Goal: Information Seeking & Learning: Learn about a topic

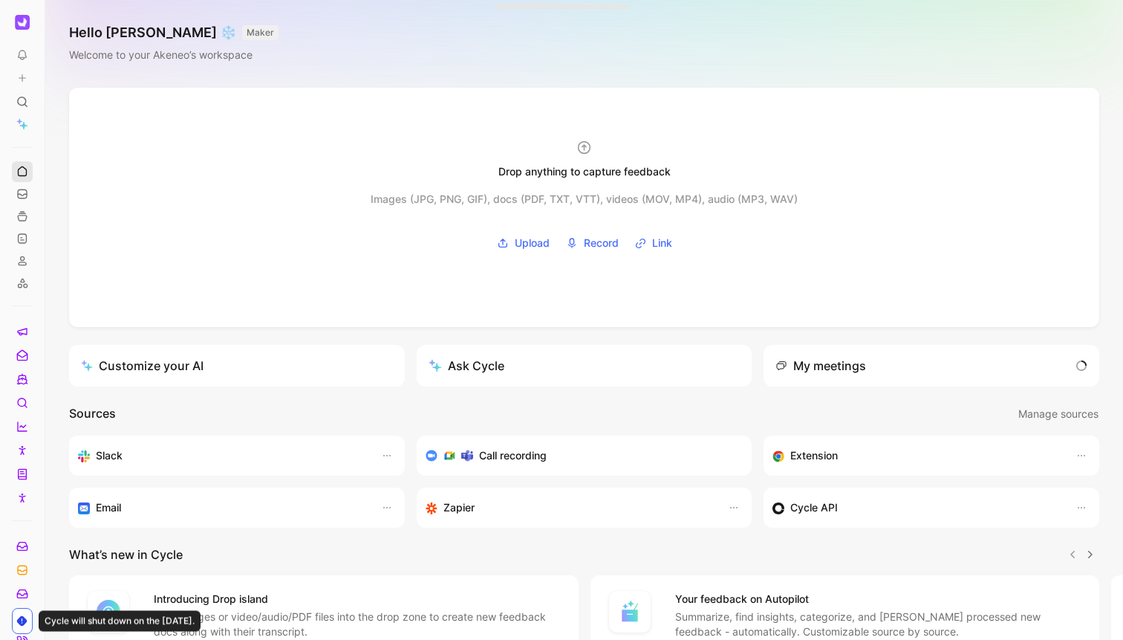
click at [26, 177] on icon at bounding box center [22, 172] width 12 height 12
click at [22, 238] on icon at bounding box center [22, 238] width 12 height 12
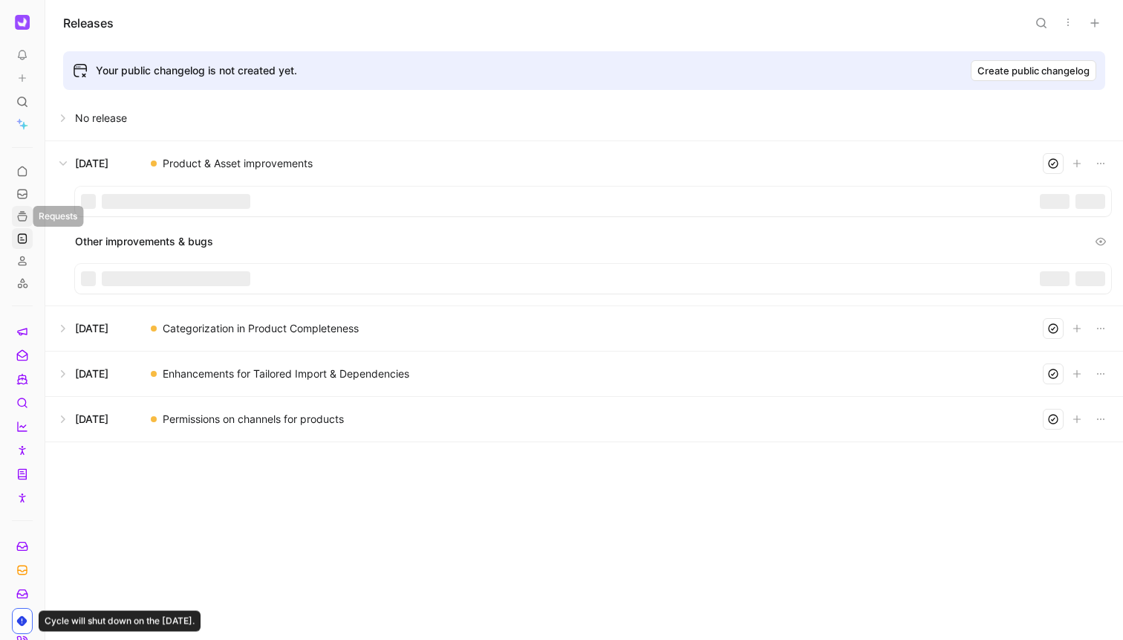
click at [23, 220] on use at bounding box center [22, 216] width 9 height 9
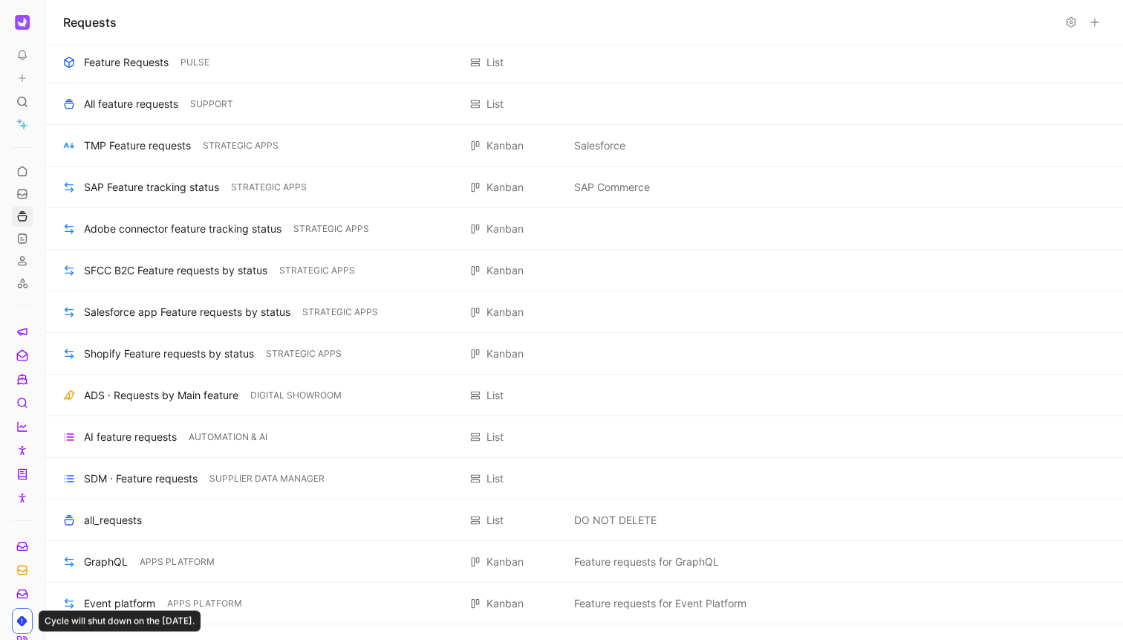
scroll to position [1416, 0]
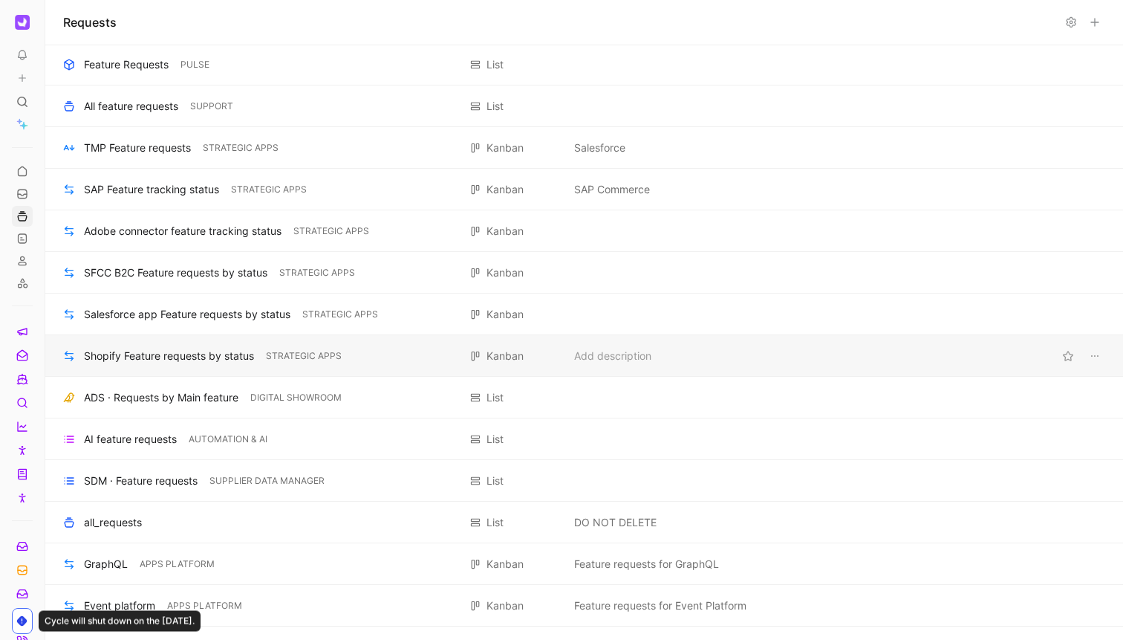
click at [201, 360] on div "Shopify Feature requests by status" at bounding box center [169, 356] width 170 height 18
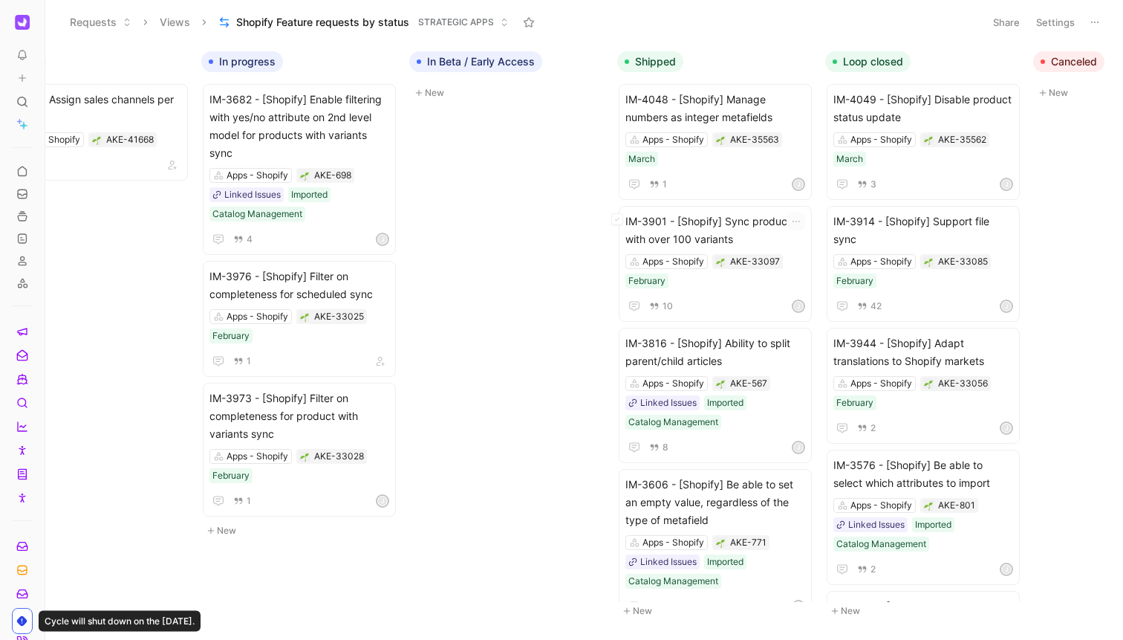
scroll to position [0, 279]
click at [259, 412] on span "IM-3973 - [Shopify] Filter on completeness for product with variants sync" at bounding box center [298, 415] width 180 height 53
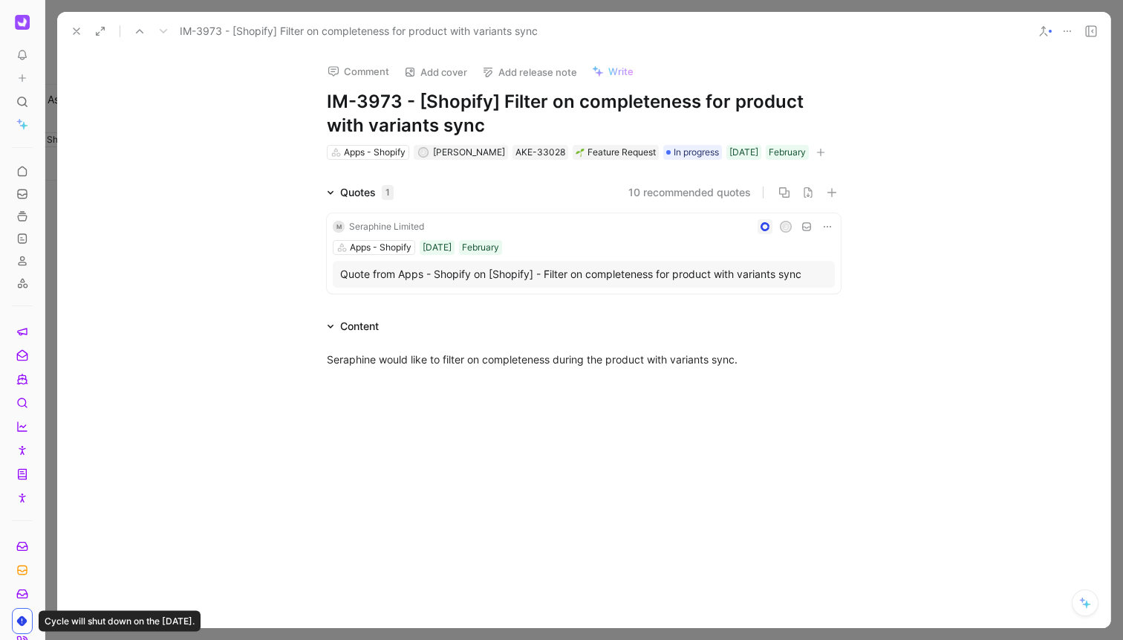
click at [178, 7] on div at bounding box center [584, 320] width 1078 height 640
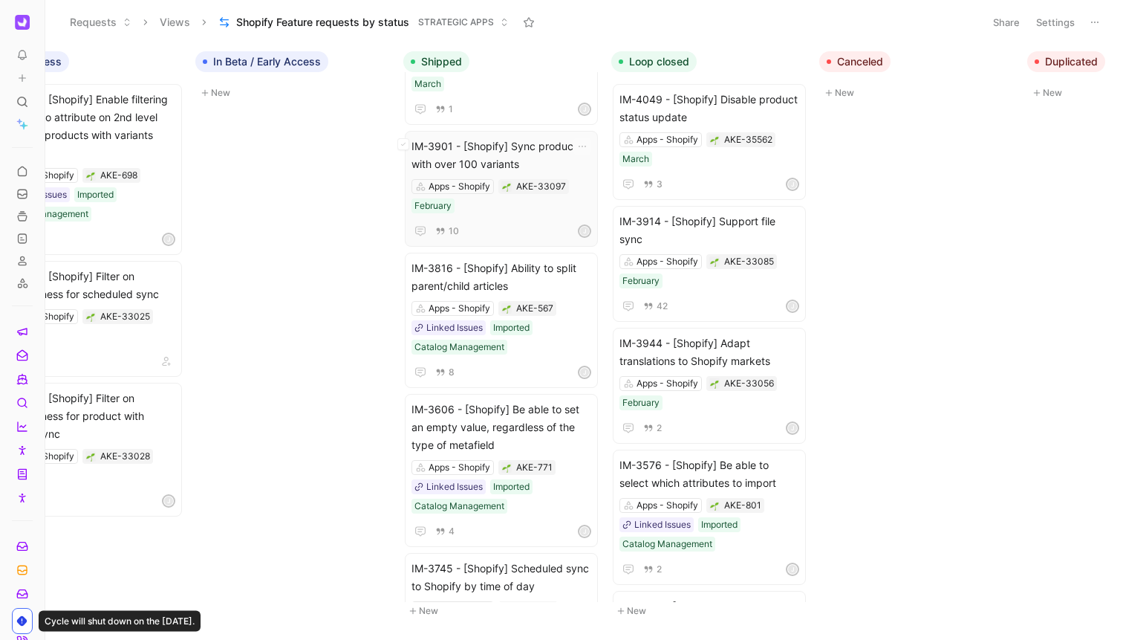
scroll to position [88, 0]
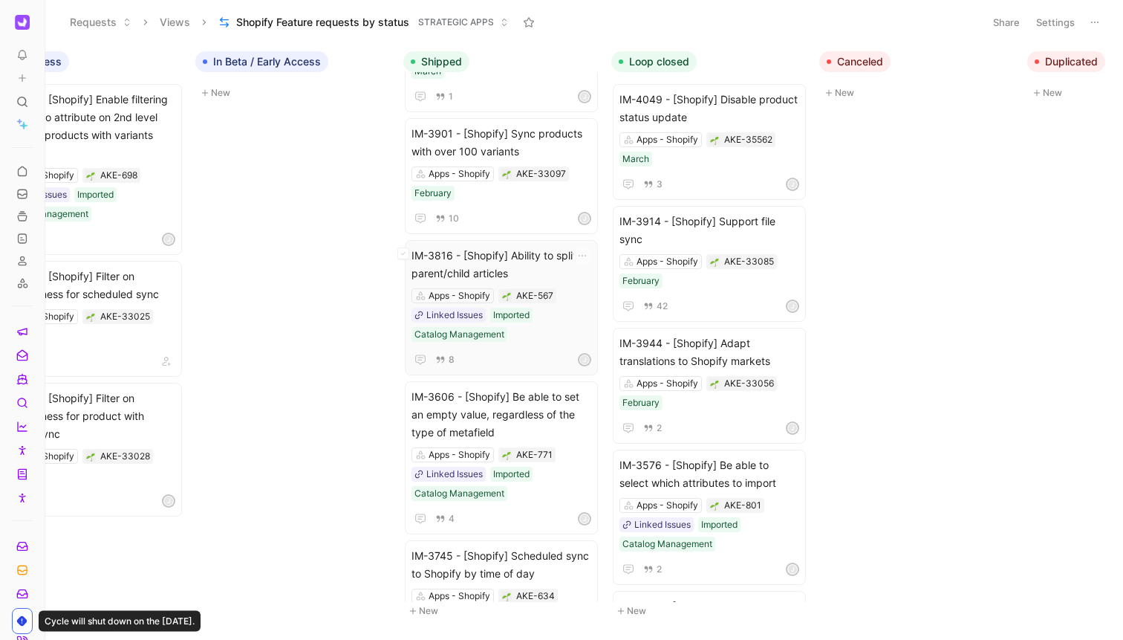
click at [523, 273] on span "IM-3816 - [Shopify] Ability to split parent/child articles" at bounding box center [502, 265] width 180 height 36
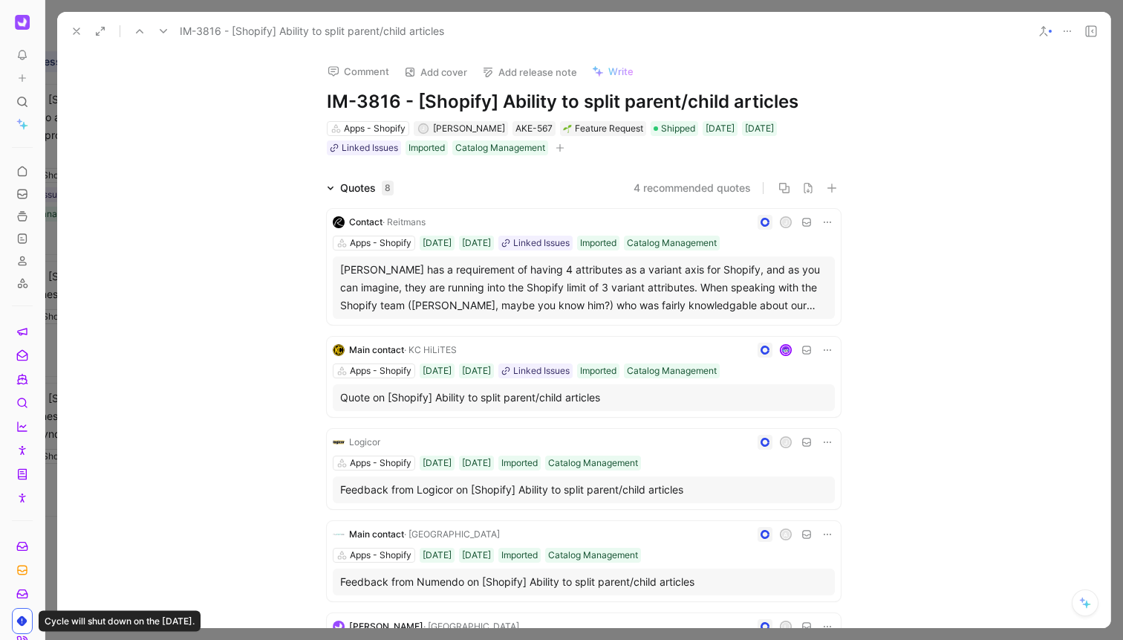
click at [417, 293] on div "[PERSON_NAME] has a requirement of having 4 attributes as a variant axis for Sh…" at bounding box center [583, 287] width 487 height 53
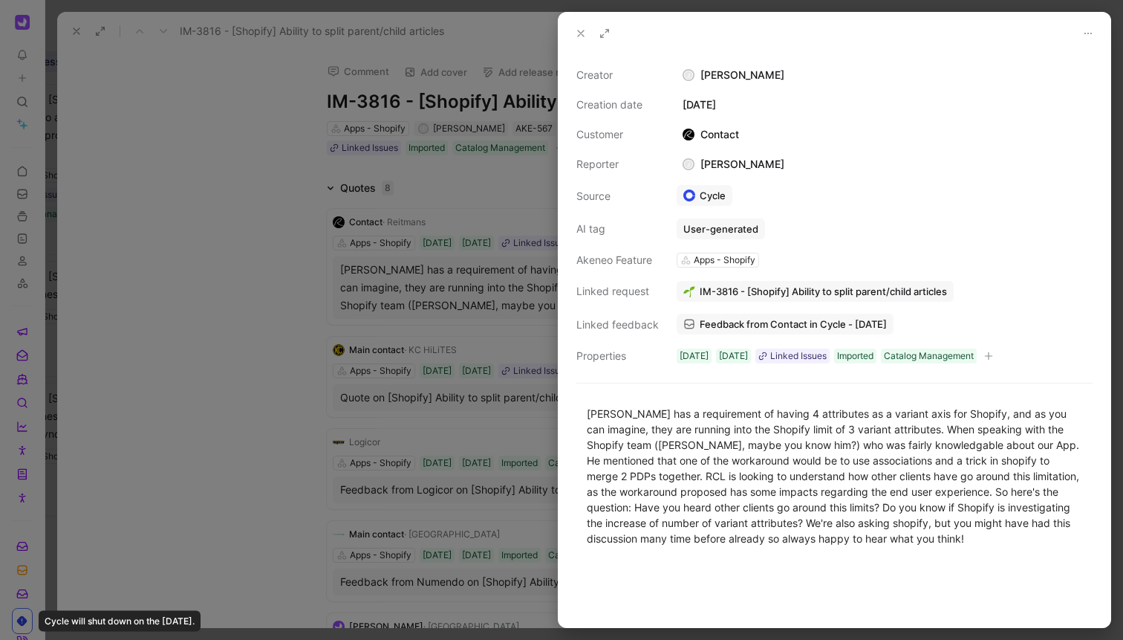
click at [358, 4] on div at bounding box center [561, 320] width 1123 height 640
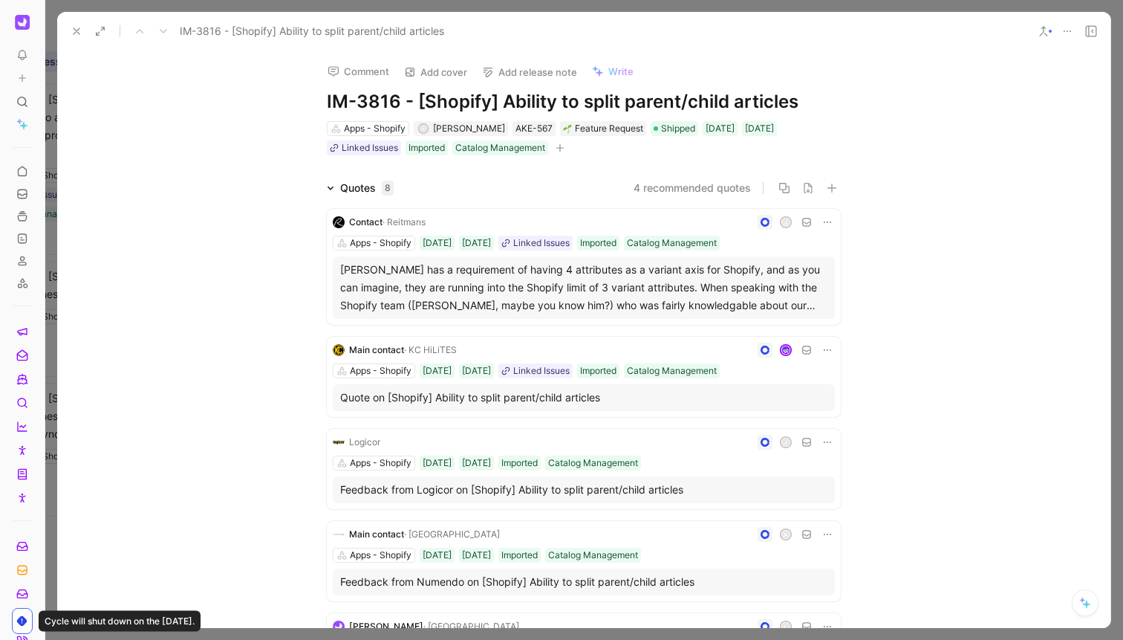
click at [358, 4] on div at bounding box center [584, 320] width 1078 height 640
